Goal: Transaction & Acquisition: Purchase product/service

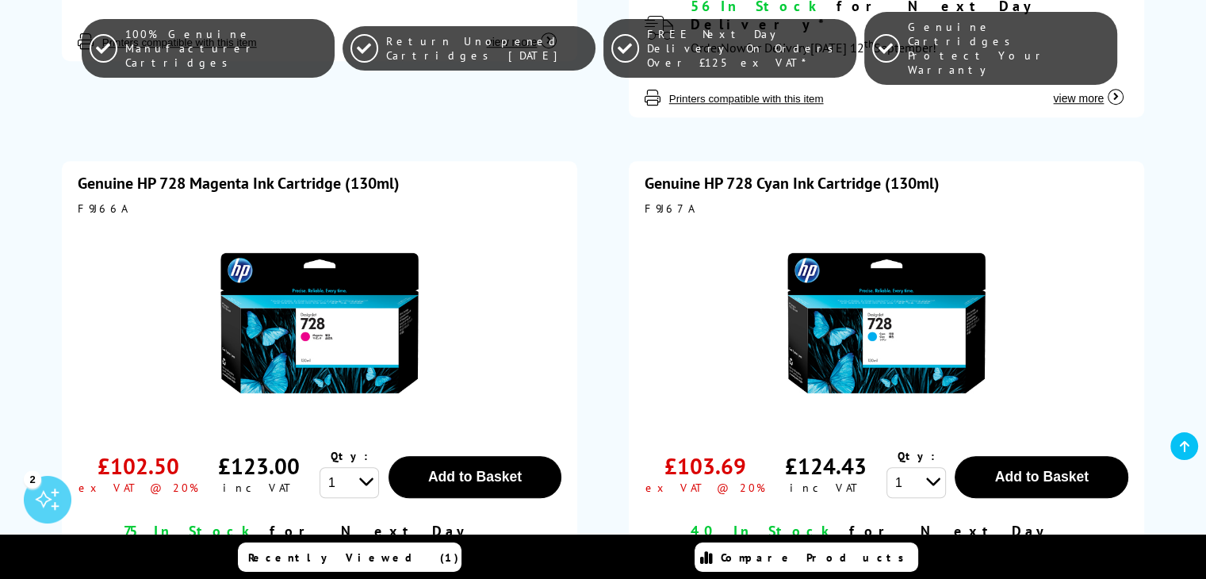
scroll to position [1427, 0]
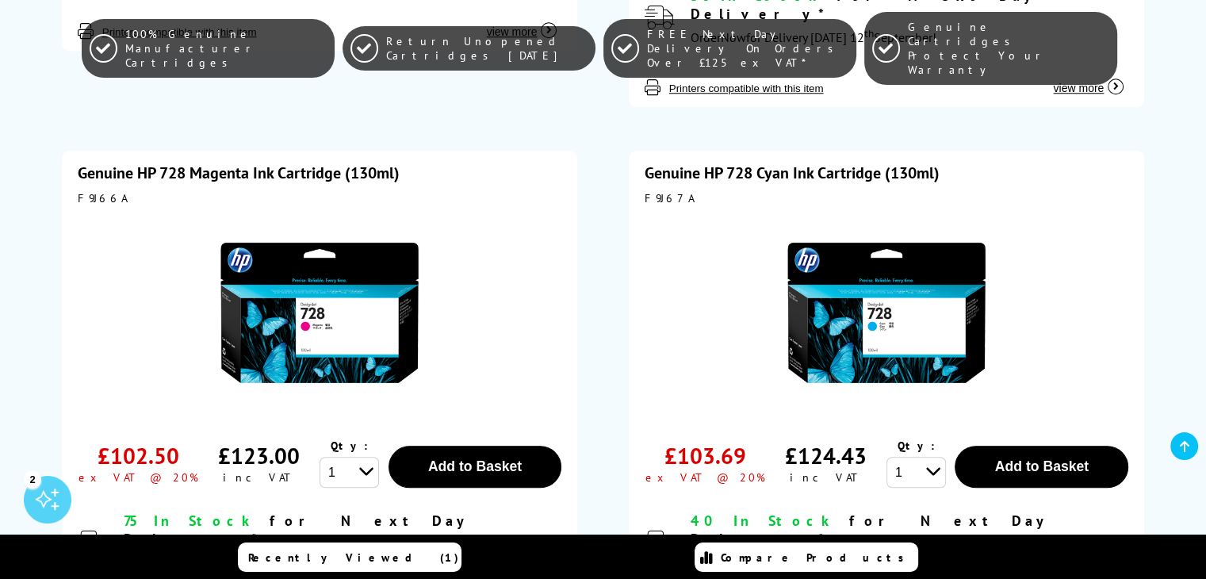
click at [328, 296] on img at bounding box center [319, 312] width 198 height 198
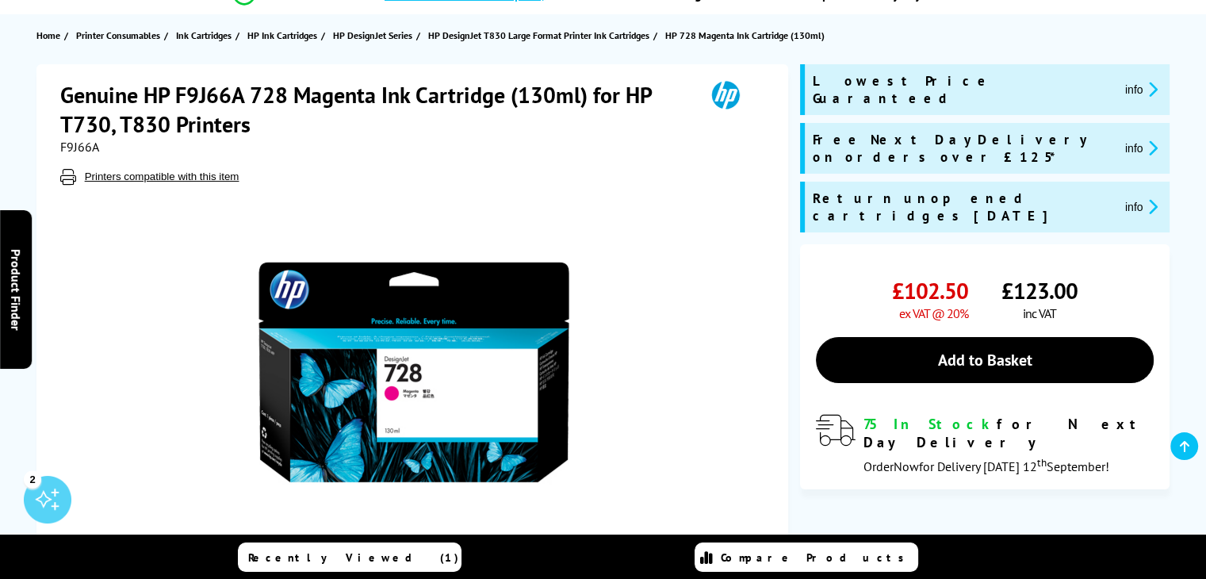
scroll to position [159, 0]
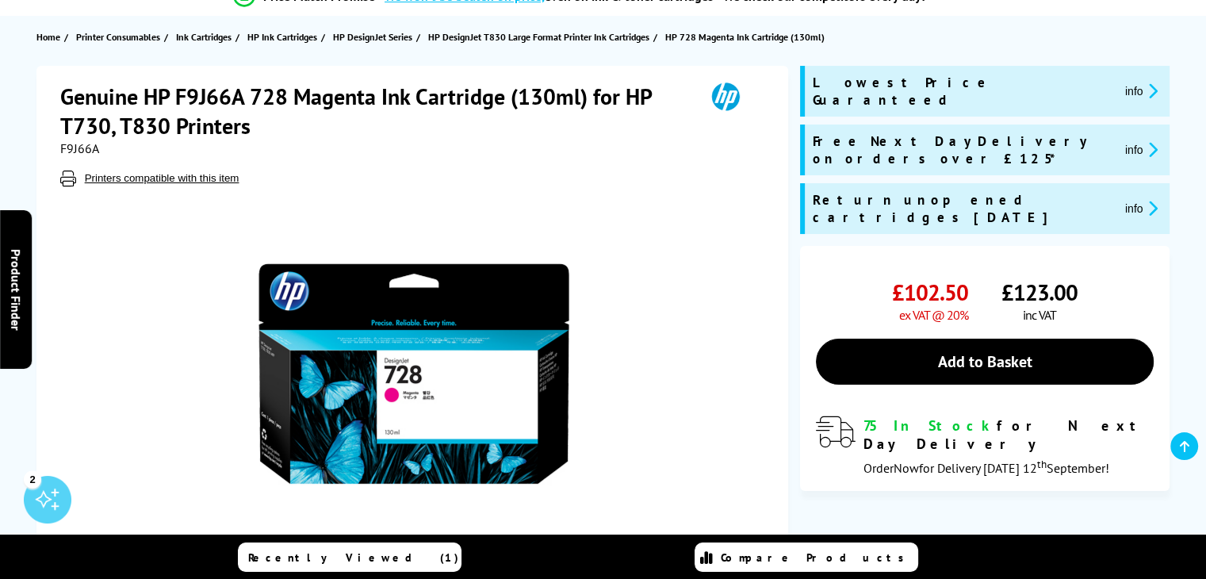
click at [247, 94] on h1 "Genuine HP F9J66A 728 Magenta Ink Cartridge (130ml) for HP T730, T830 Printers" at bounding box center [374, 111] width 629 height 59
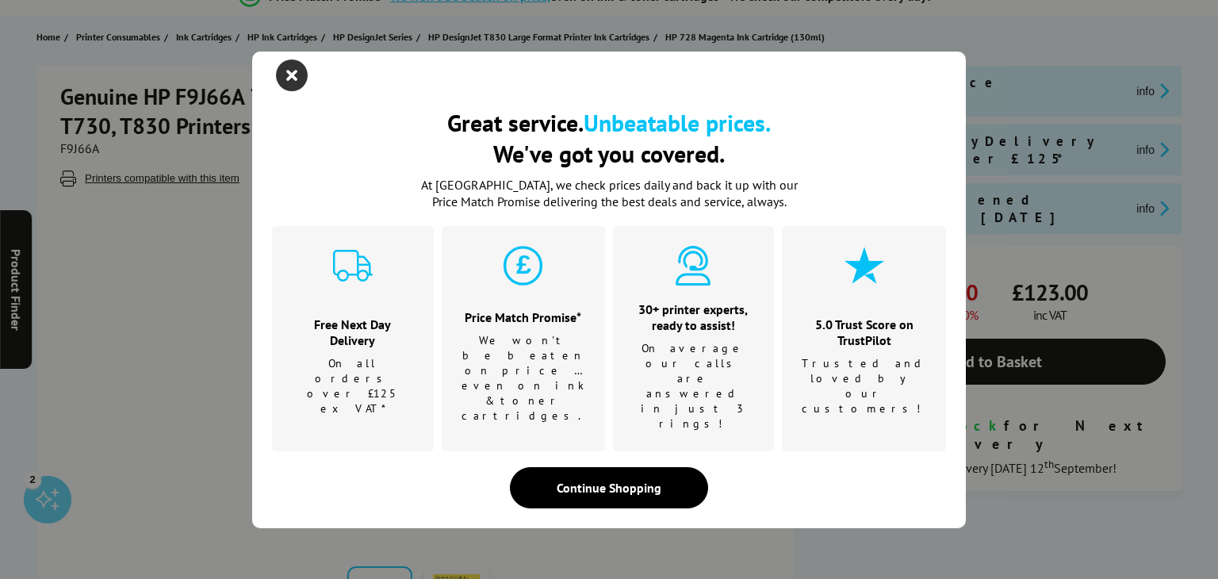
click at [293, 91] on icon "close modal" at bounding box center [292, 75] width 32 height 32
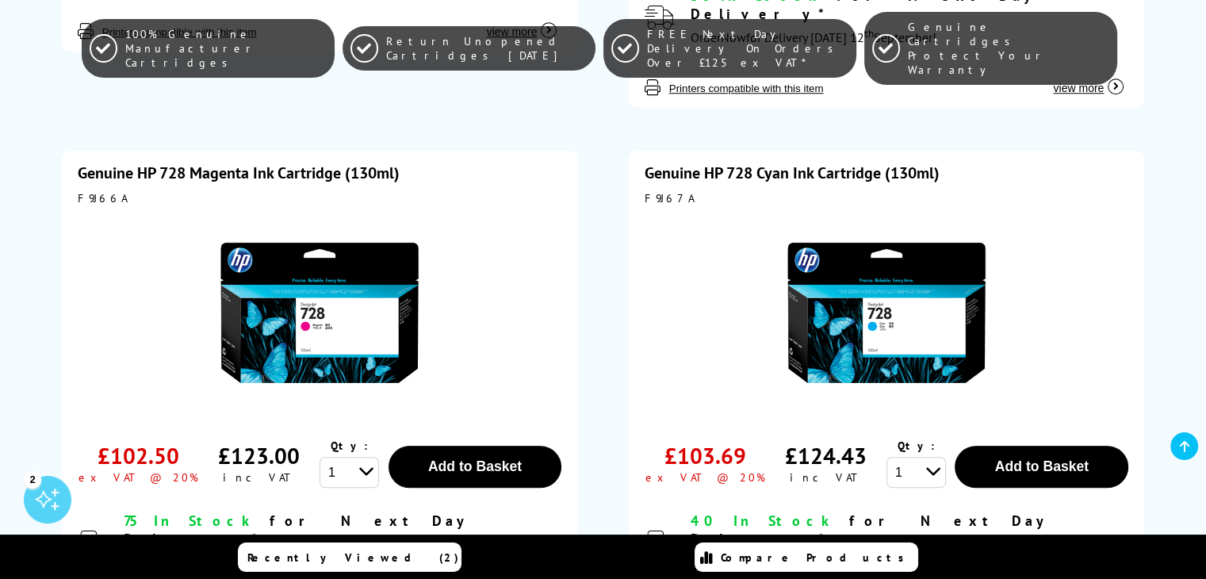
click at [346, 316] on img at bounding box center [319, 312] width 198 height 198
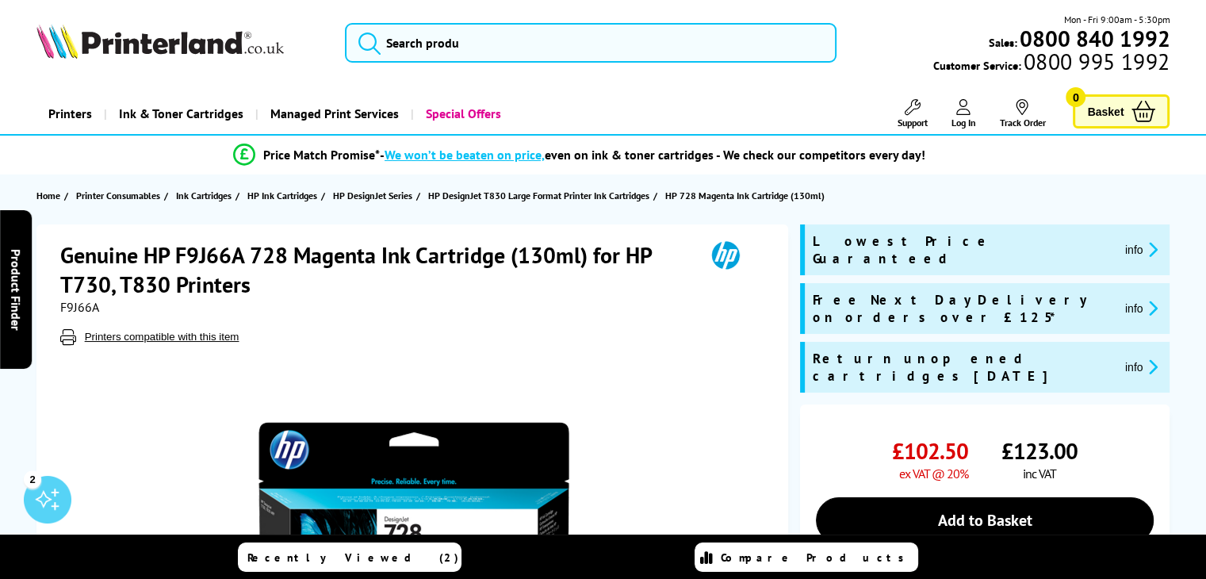
click at [288, 255] on h1 "Genuine HP F9J66A 728 Magenta Ink Cartridge (130ml) for HP T730, T830 Printers" at bounding box center [374, 269] width 629 height 59
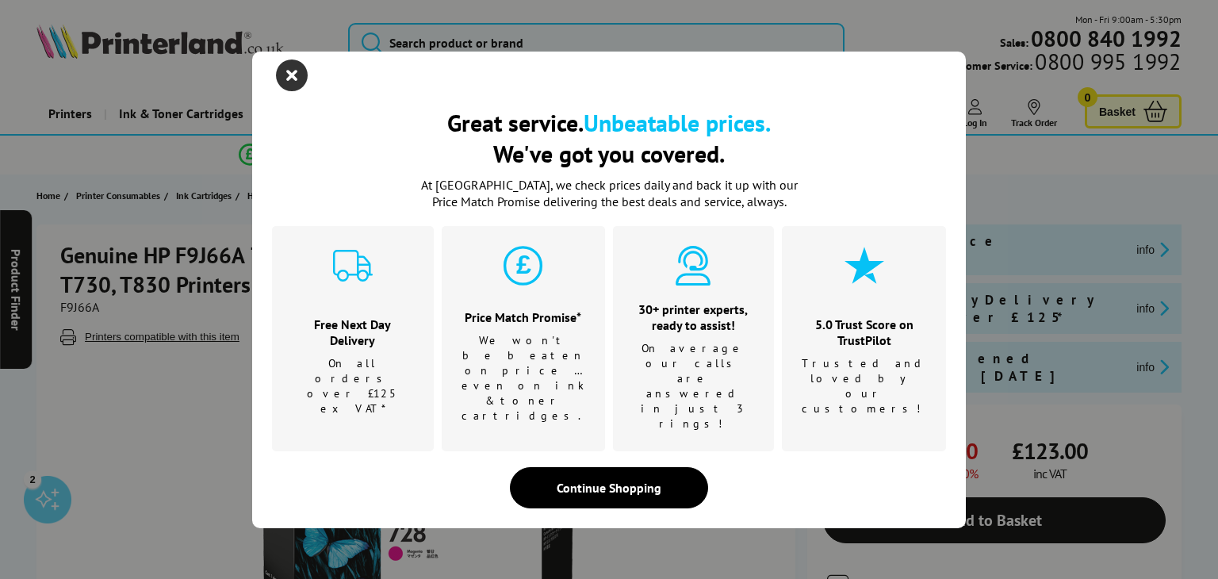
click at [288, 91] on icon "close modal" at bounding box center [292, 75] width 32 height 32
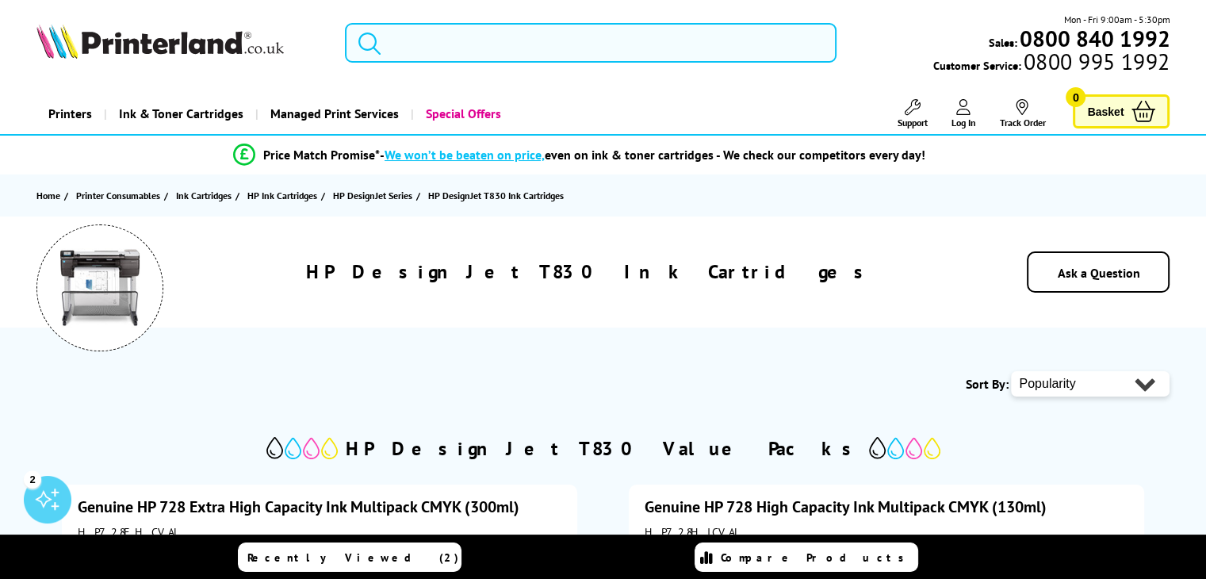
click at [564, 47] on input "search" at bounding box center [591, 43] width 492 height 40
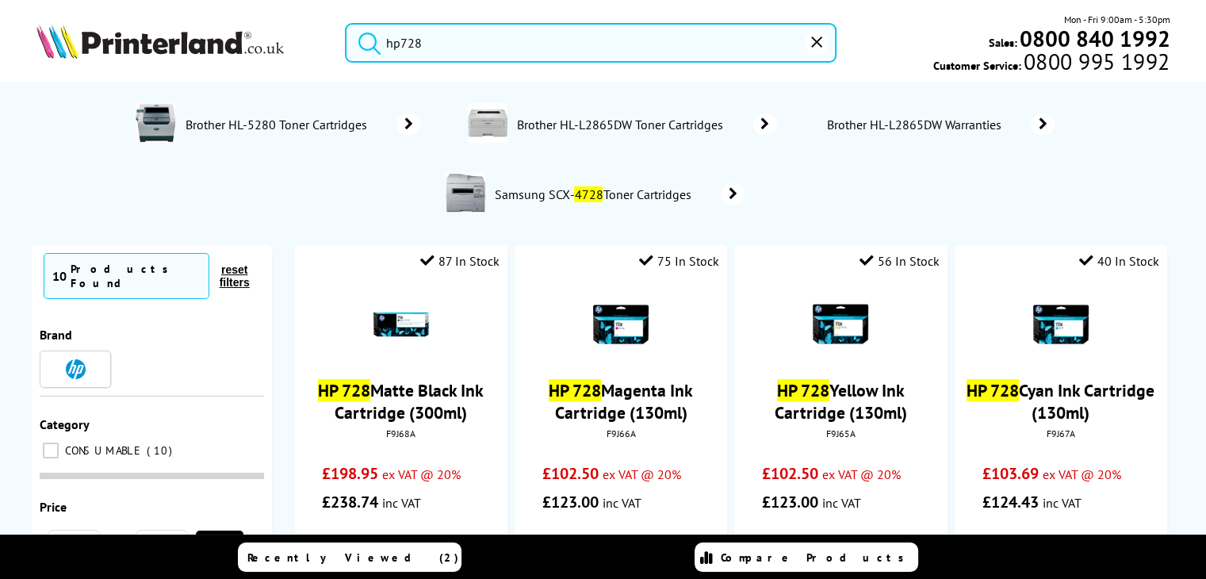
type input "hp728"
click at [346, 23] on button "submit" at bounding box center [366, 40] width 40 height 35
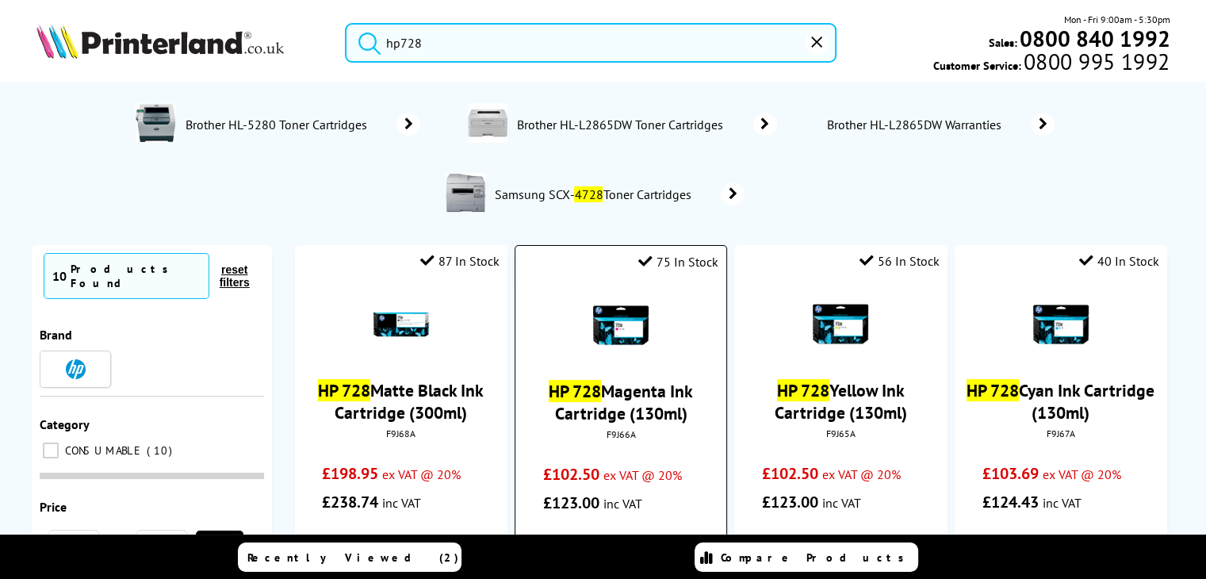
click at [614, 333] on img at bounding box center [621, 325] width 56 height 56
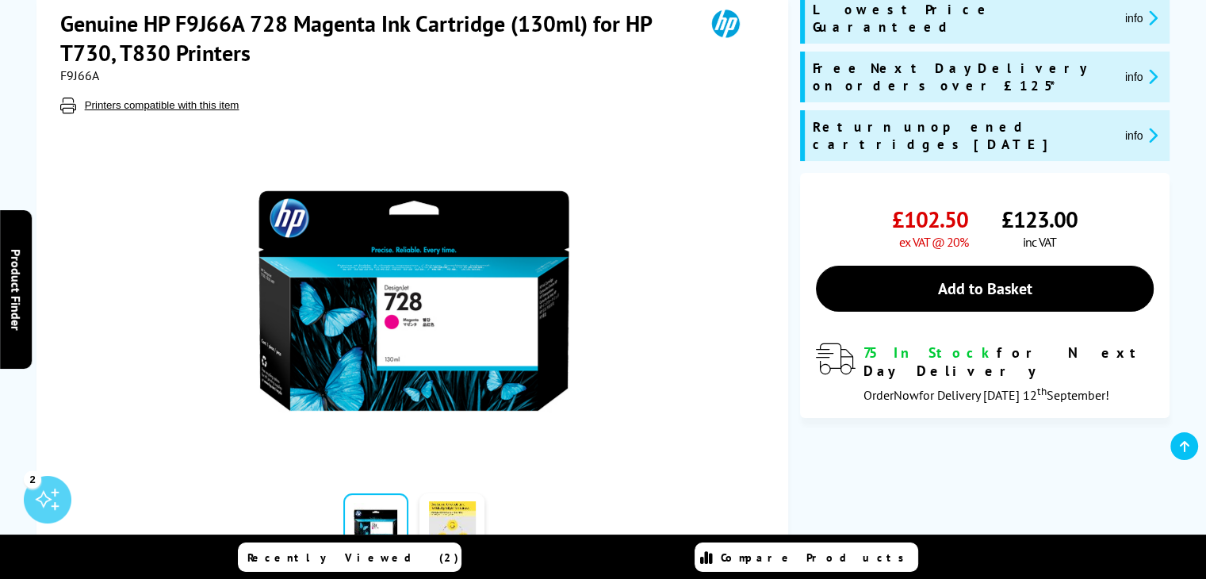
scroll to position [238, 0]
